Goal: Task Accomplishment & Management: Manage account settings

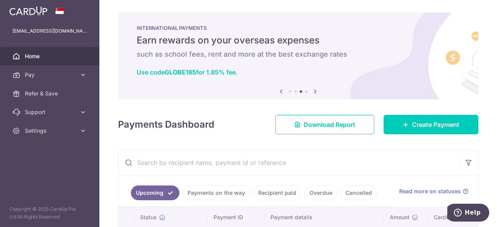
scroll to position [68, 0]
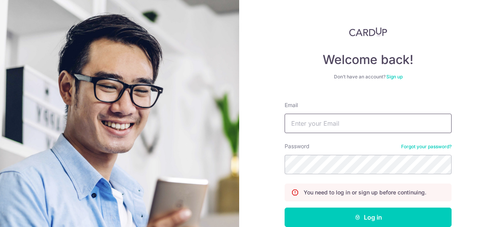
click at [316, 124] on input "Email" at bounding box center [368, 123] width 167 height 19
type input "[EMAIL_ADDRESS][DOMAIN_NAME]"
click at [285, 208] on button "Log in" at bounding box center [368, 217] width 167 height 19
